Goal: Information Seeking & Learning: Check status

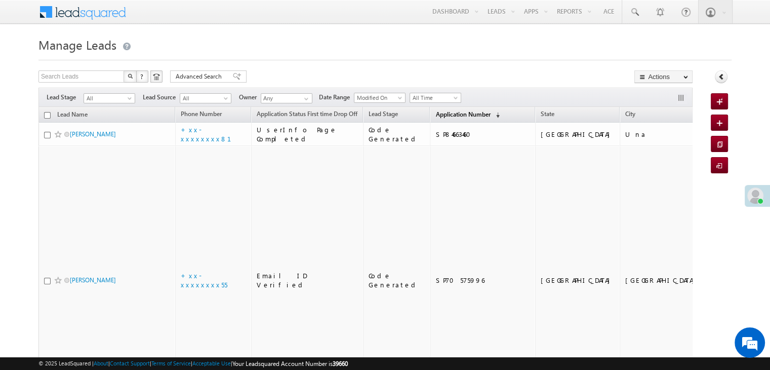
click at [443, 115] on span "Application Number" at bounding box center [462, 114] width 55 height 8
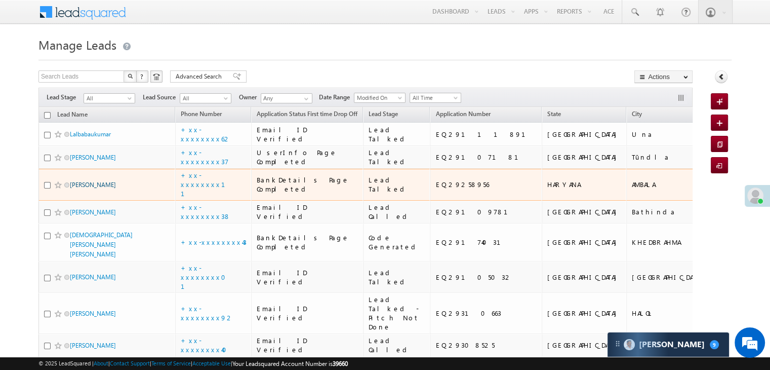
click at [91, 188] on link "[PERSON_NAME]" at bounding box center [93, 185] width 46 height 8
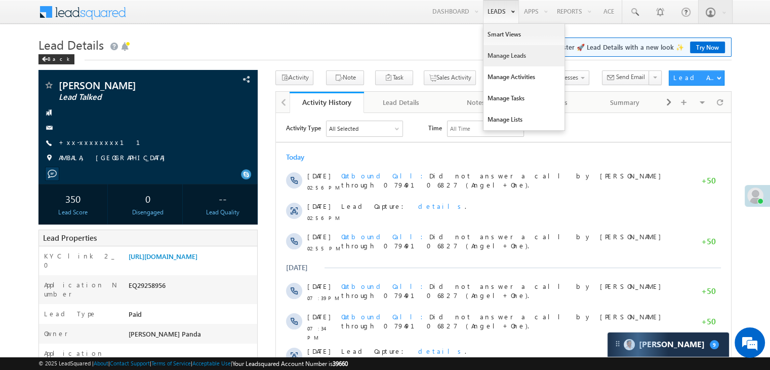
click at [505, 58] on link "Manage Leads" at bounding box center [523, 55] width 81 height 21
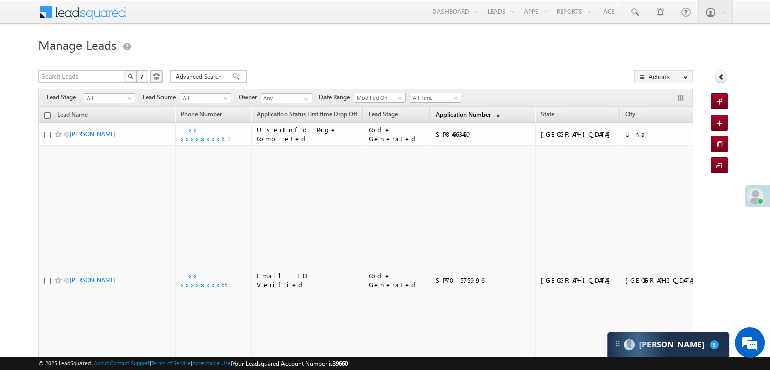
click at [459, 115] on span "Application Number" at bounding box center [462, 114] width 55 height 8
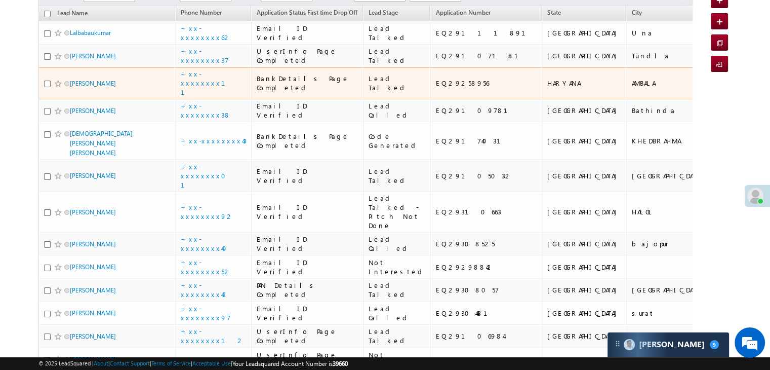
scroll to position [51, 0]
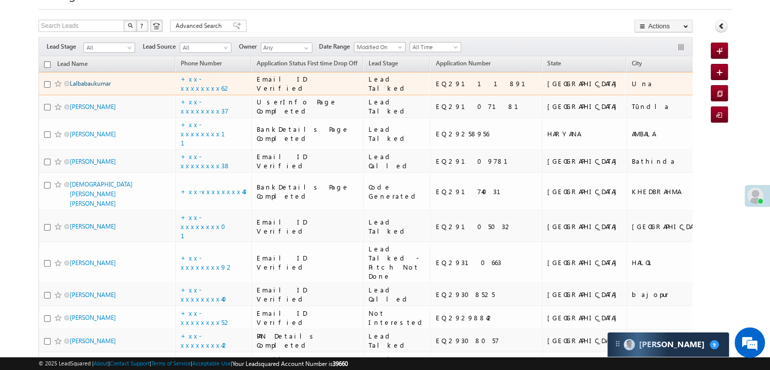
click at [97, 87] on link "Lalbabaukumar" at bounding box center [90, 83] width 41 height 8
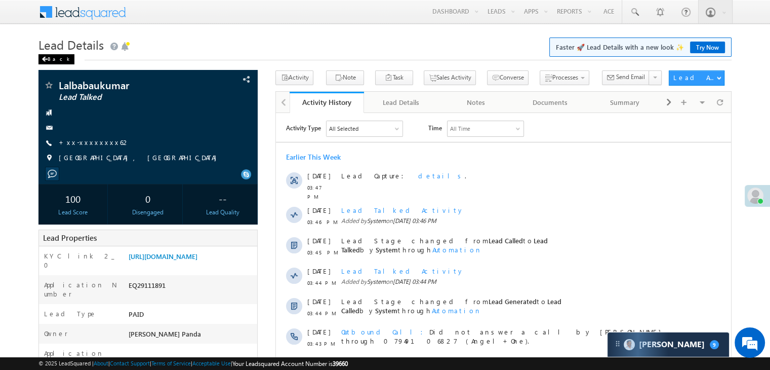
click at [47, 55] on div "Back" at bounding box center [56, 59] width 36 height 10
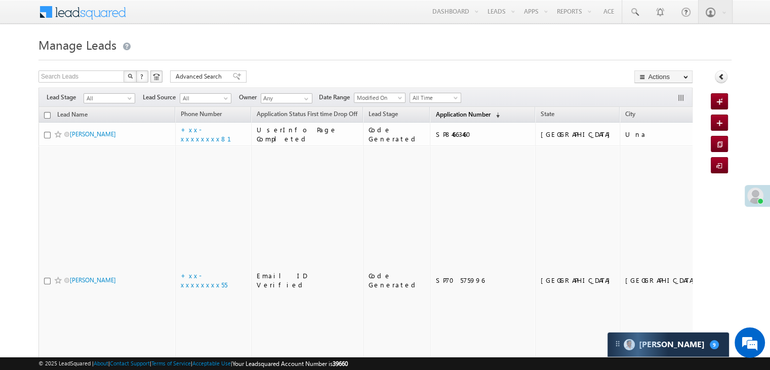
click at [435, 112] on span "Application Number" at bounding box center [462, 114] width 55 height 8
click at [436, 116] on span "Application Number" at bounding box center [462, 114] width 55 height 8
click at [435, 116] on span "Application Number" at bounding box center [462, 114] width 55 height 8
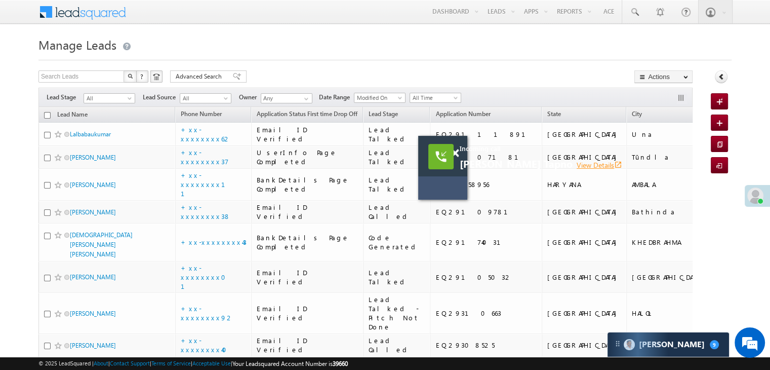
click at [577, 165] on link "View Details open_in_new" at bounding box center [600, 165] width 46 height 10
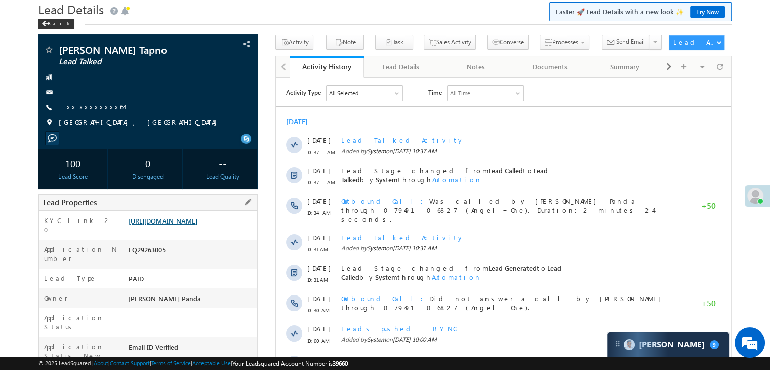
scroll to position [101, 0]
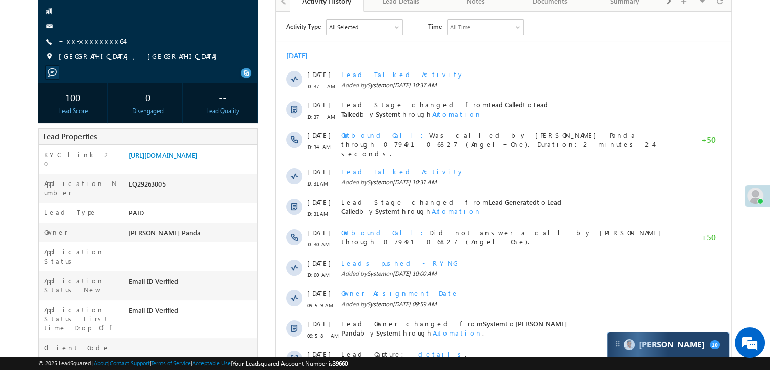
click at [691, 343] on div "Carter 10" at bounding box center [667, 344] width 121 height 24
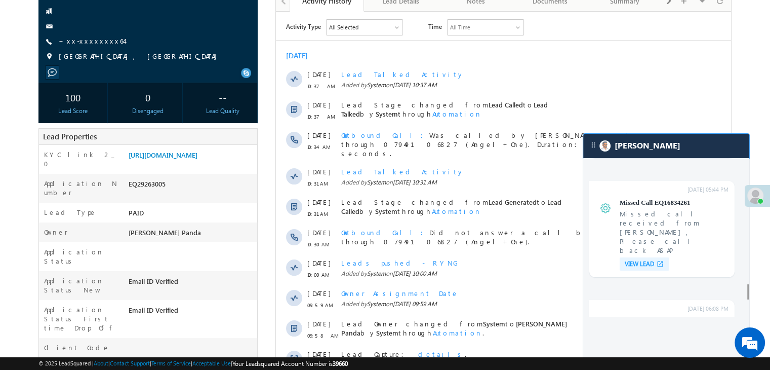
scroll to position [3384, 0]
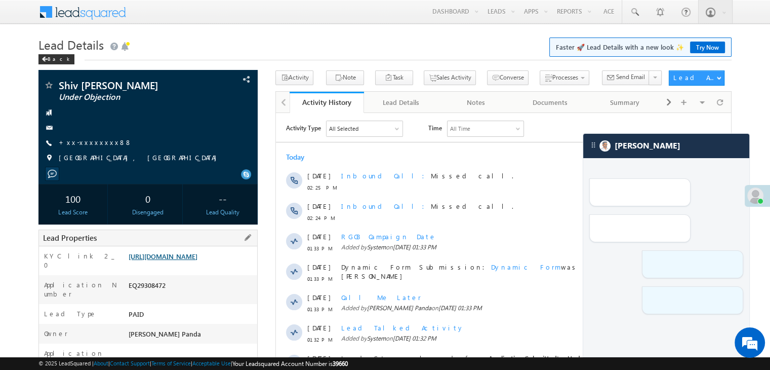
scroll to position [101, 0]
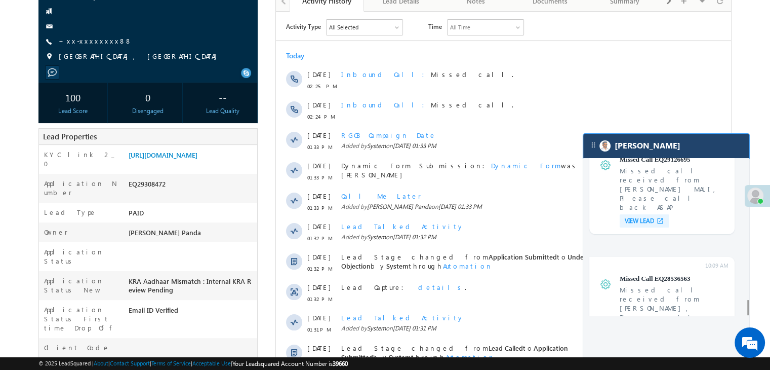
click at [658, 153] on div "[PERSON_NAME]" at bounding box center [666, 146] width 166 height 24
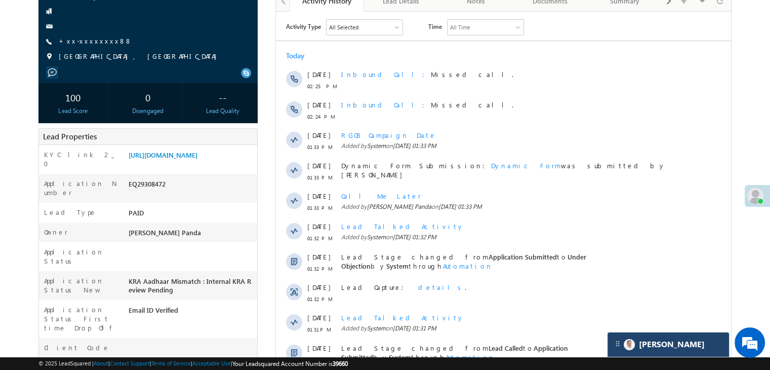
scroll to position [3974, 0]
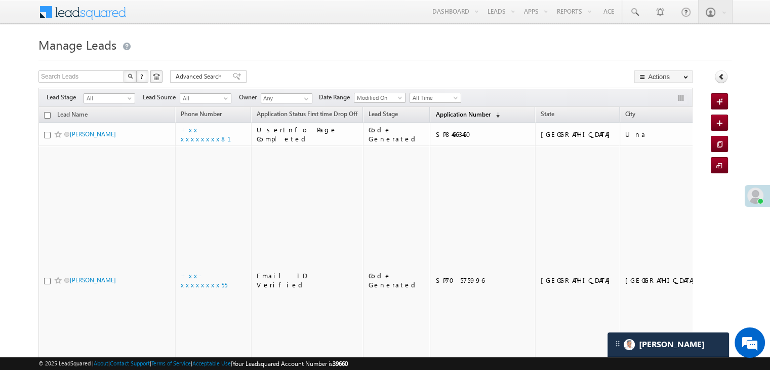
click at [435, 112] on span "Application Number" at bounding box center [462, 114] width 55 height 8
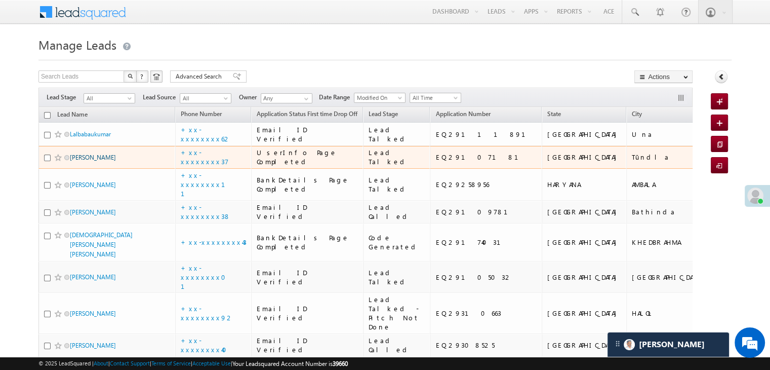
click at [97, 161] on link "[PERSON_NAME]" at bounding box center [93, 157] width 46 height 8
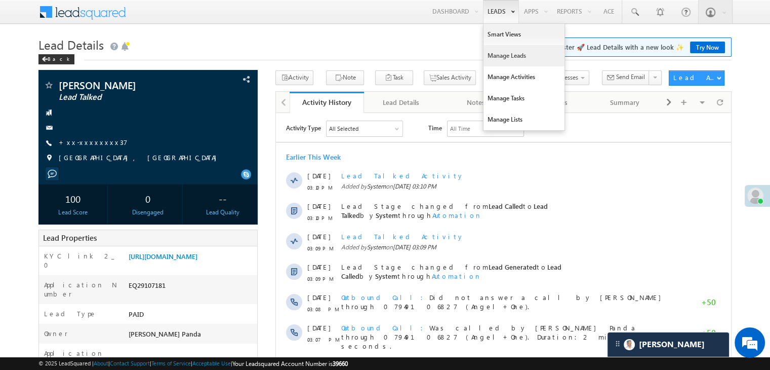
click at [498, 55] on link "Manage Leads" at bounding box center [523, 55] width 81 height 21
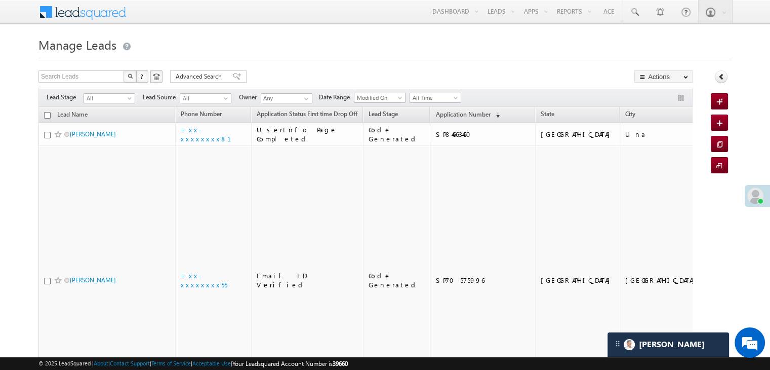
scroll to position [4739, 0]
click at [432, 118] on link "Application Number (sorted descending)" at bounding box center [467, 114] width 74 height 13
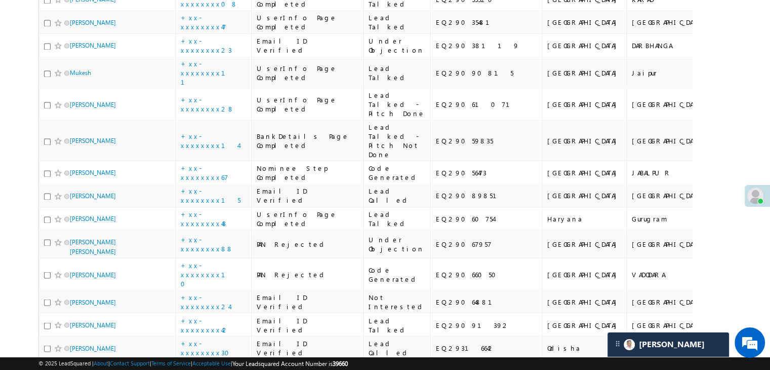
scroll to position [1721, 0]
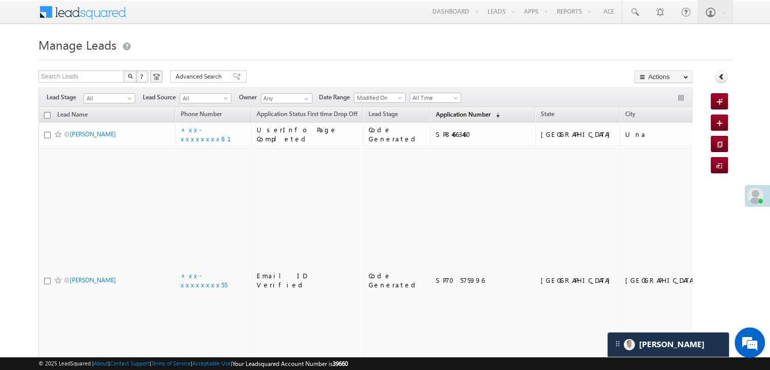
click at [445, 113] on span "Application Number" at bounding box center [462, 114] width 55 height 8
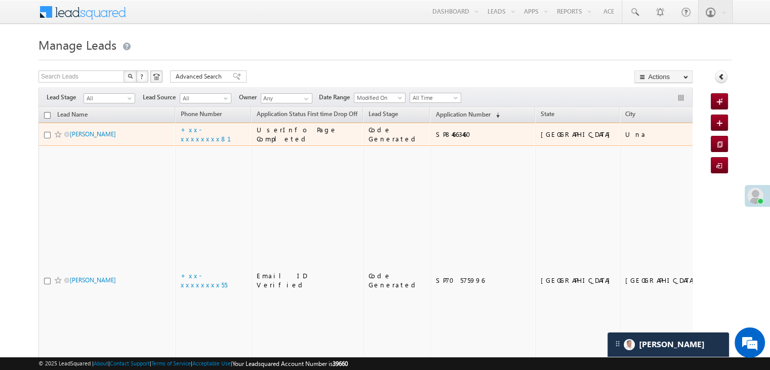
scroll to position [4739, 0]
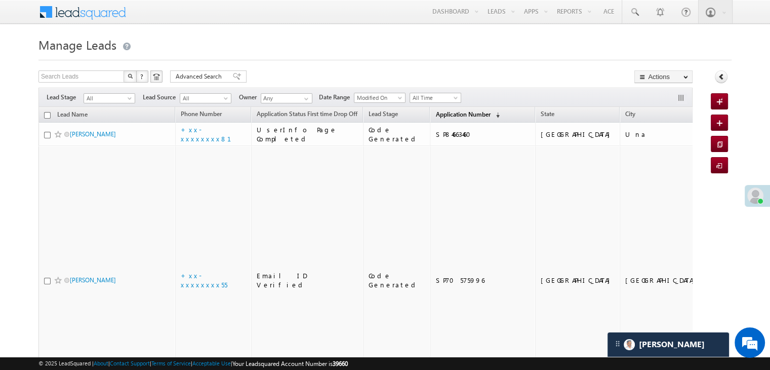
click at [441, 114] on span "Application Number" at bounding box center [462, 114] width 55 height 8
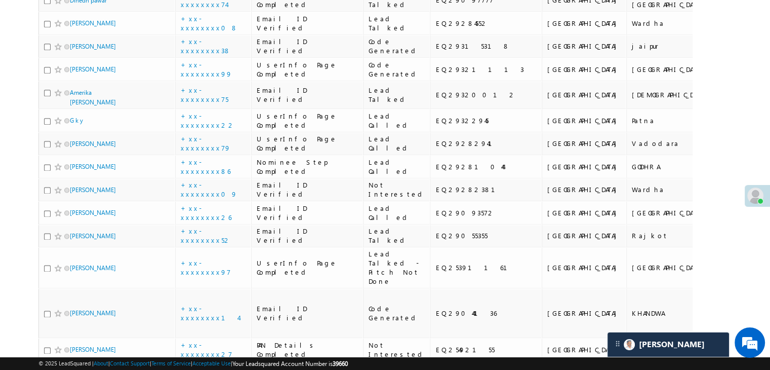
scroll to position [1316, 0]
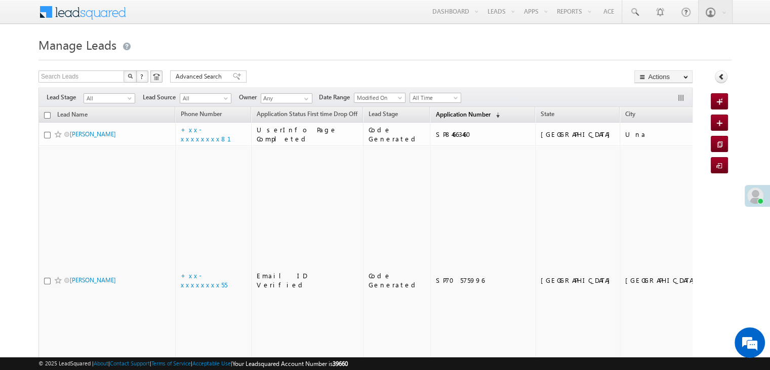
click at [435, 113] on span "Application Number" at bounding box center [462, 114] width 55 height 8
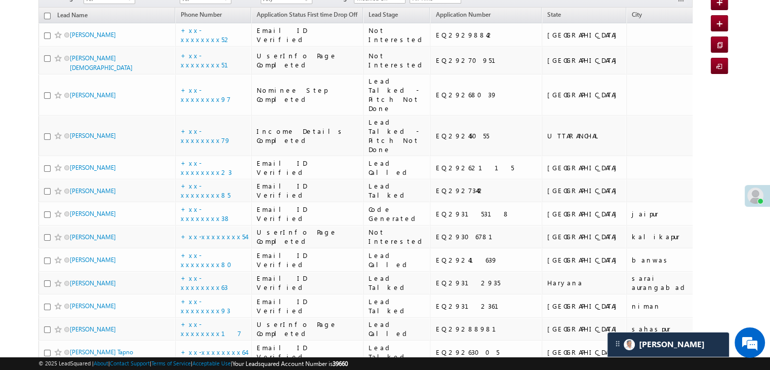
scroll to position [101, 0]
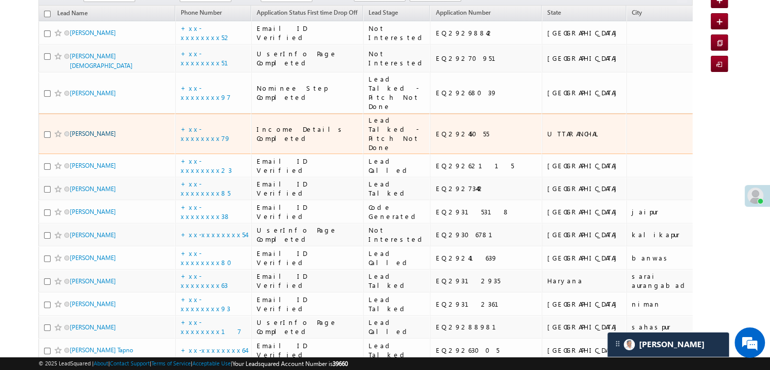
click at [99, 137] on link "[PERSON_NAME]" at bounding box center [93, 134] width 46 height 8
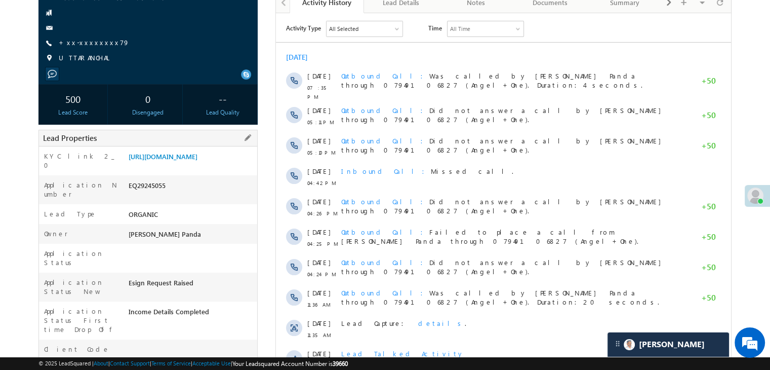
scroll to position [101, 0]
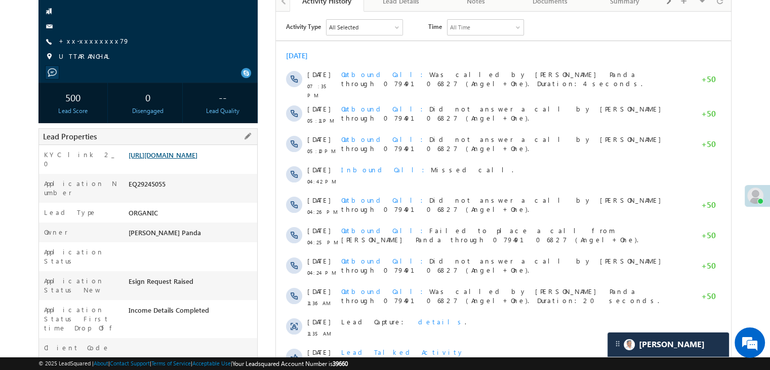
click at [186, 159] on link "[URL][DOMAIN_NAME]" at bounding box center [163, 154] width 69 height 9
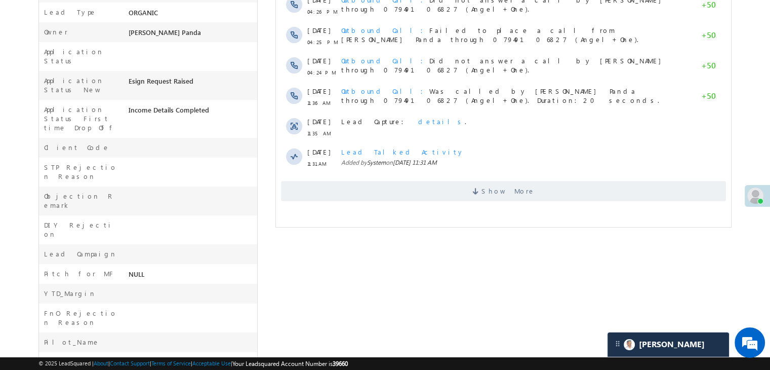
scroll to position [304, 0]
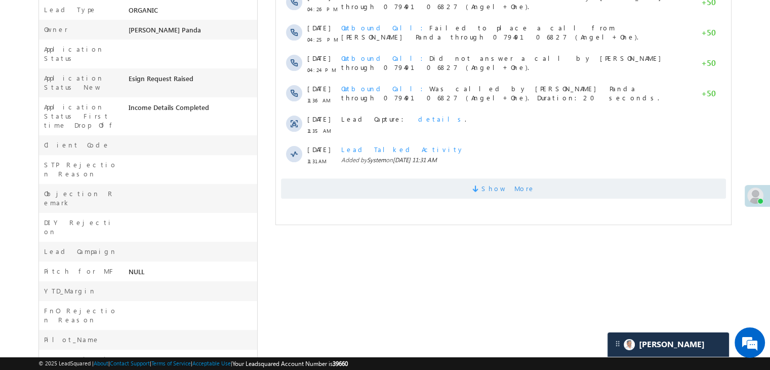
click at [498, 180] on span "Show More" at bounding box center [508, 188] width 54 height 20
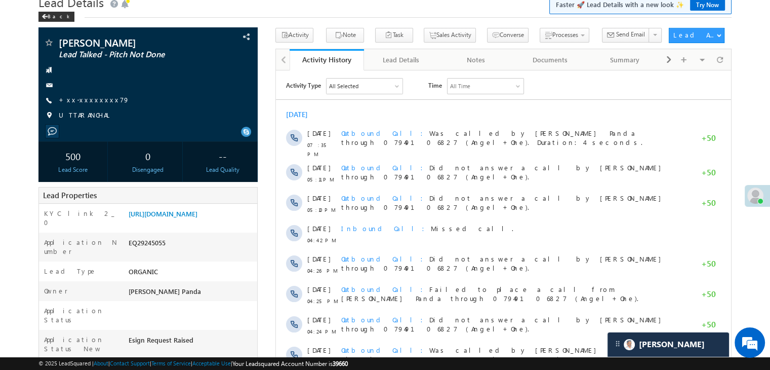
scroll to position [0, 0]
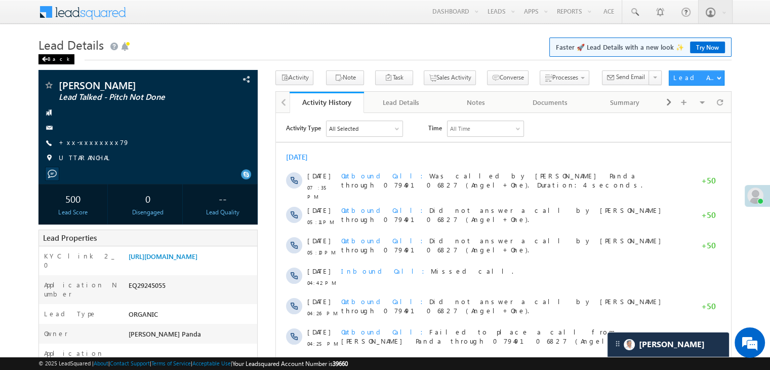
click at [47, 57] on span at bounding box center [45, 59] width 6 height 5
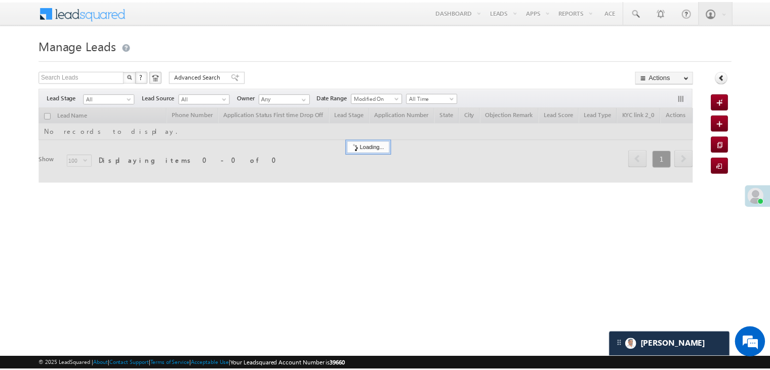
scroll to position [4739, 0]
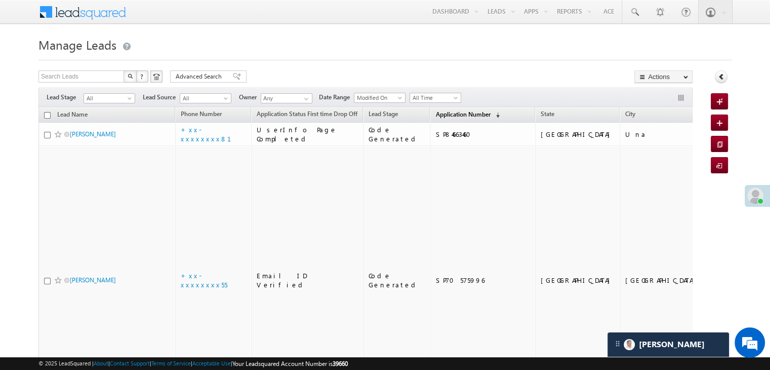
click at [440, 118] on span "Application Number" at bounding box center [462, 114] width 55 height 8
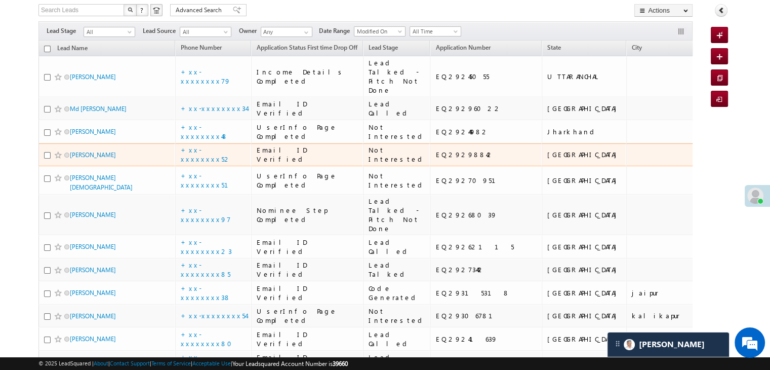
scroll to position [51, 0]
